Goal: Check status: Check status

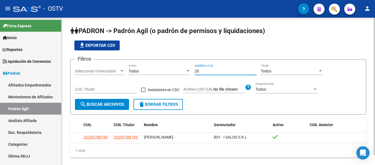
type input "2"
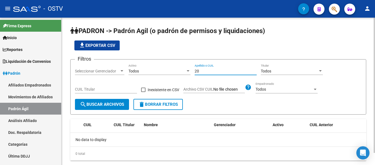
type input "2"
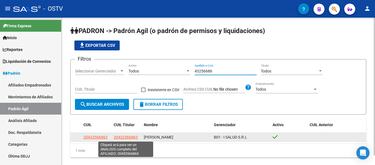
type input "43256686"
click at [125, 136] on span "20432566863" at bounding box center [126, 137] width 24 height 4
type textarea "20432566863"
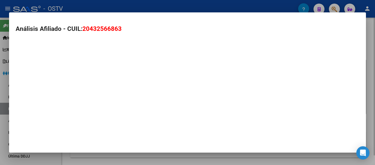
click at [125, 136] on div "Análisis Afiliado - CUIL: 20432566863" at bounding box center [187, 82] width 357 height 140
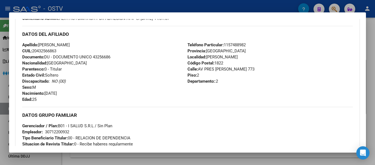
scroll to position [148, 0]
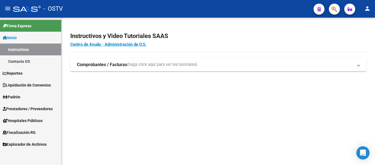
click at [13, 95] on span "Padrón" at bounding box center [12, 97] width 18 height 6
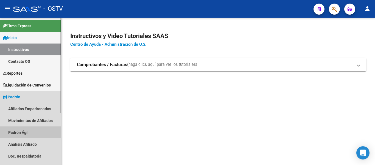
click at [14, 133] on link "Padrón Ágil" at bounding box center [30, 132] width 61 height 12
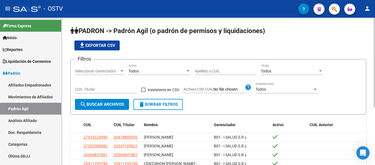
click at [208, 73] on input "Apellido o CUIL" at bounding box center [226, 71] width 62 height 5
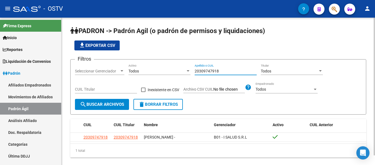
type input "20309747918"
